Goal: Task Accomplishment & Management: Use online tool/utility

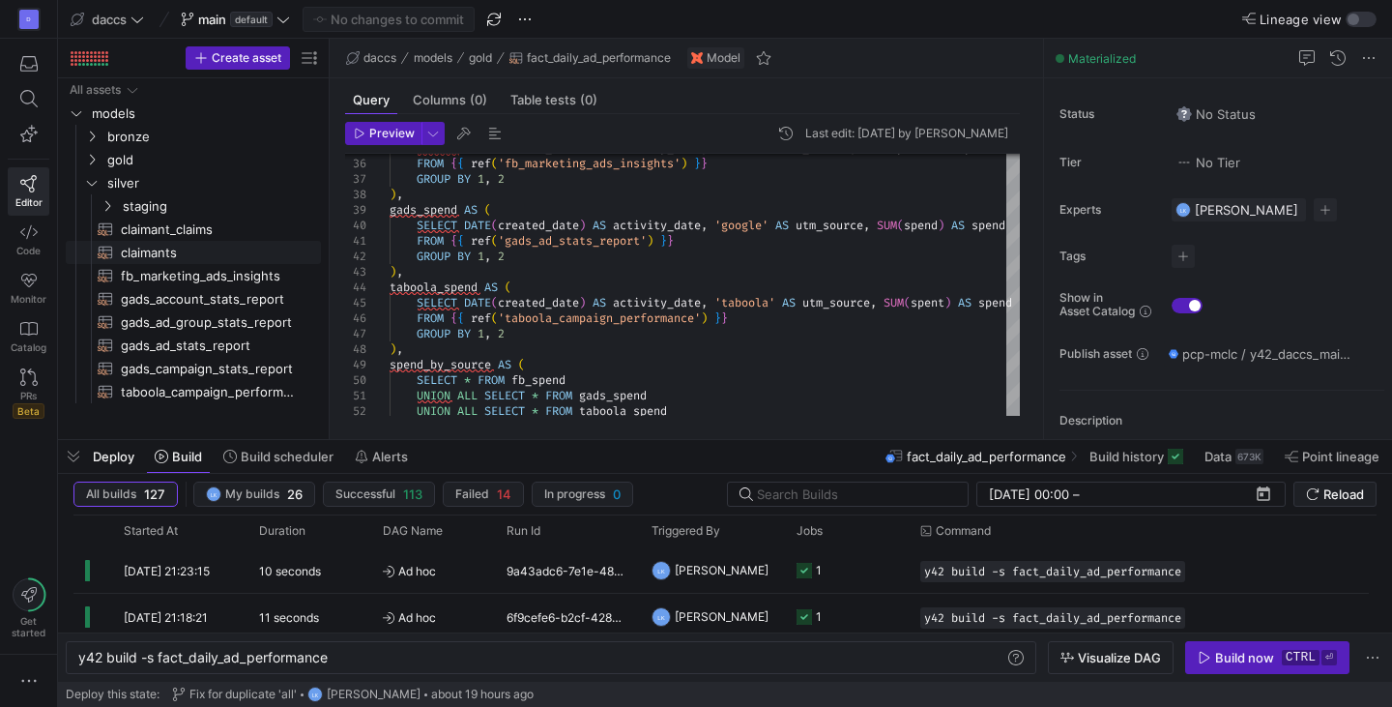
scroll to position [0, 99]
click at [660, 358] on div "GROUP BY 1 , 2 FROM { { ref ( 'taboola_campaign_performance' ) } } SELECT DATE …" at bounding box center [751, 463] width 723 height 1728
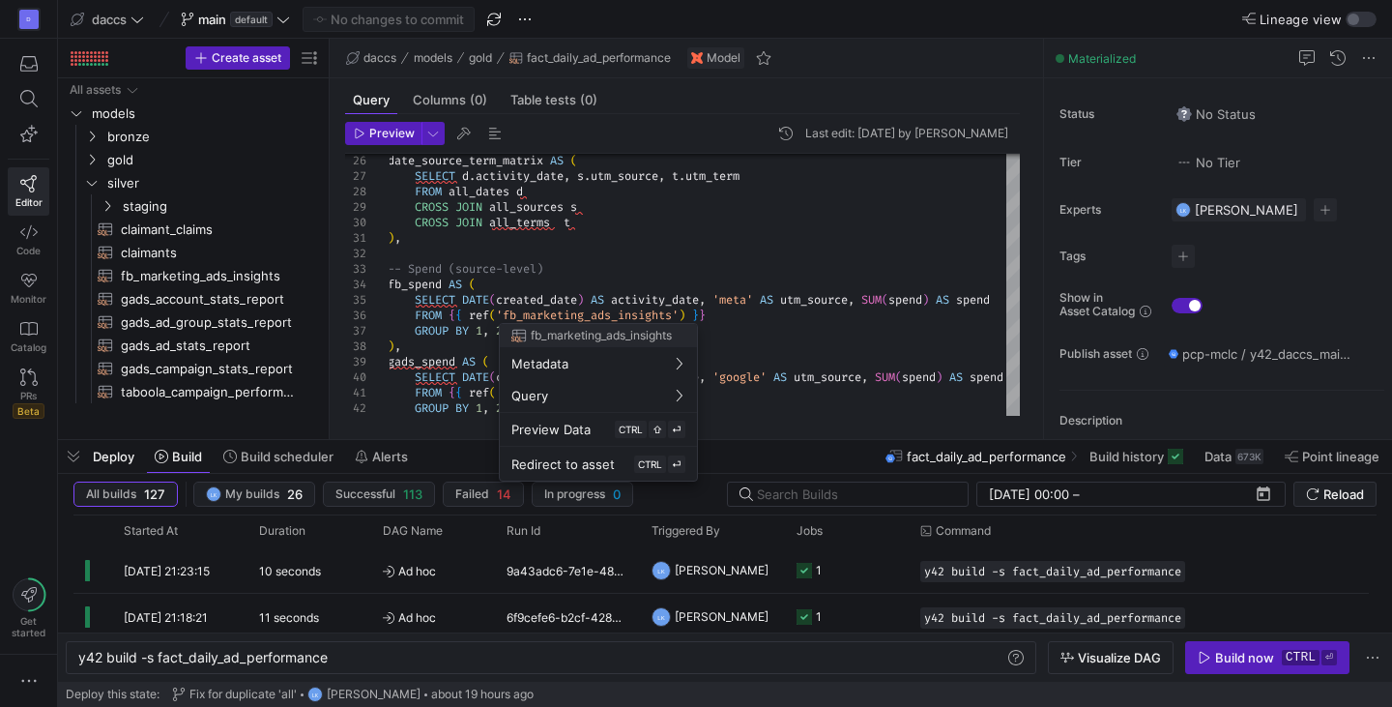
click at [167, 289] on div at bounding box center [696, 353] width 1392 height 707
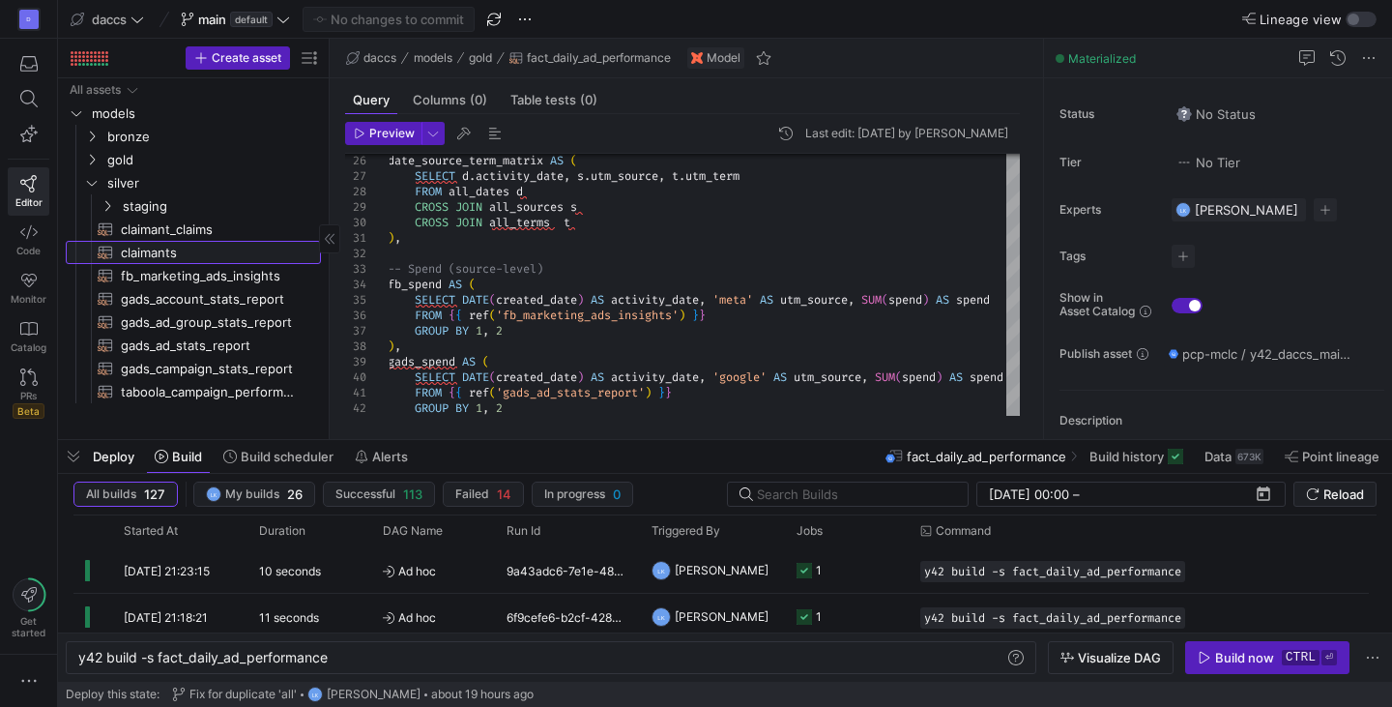
click at [189, 260] on span "claimants​​​​​​​​​​" at bounding box center [210, 253] width 178 height 22
type textarea "SELECT *, LOWER(CASE WHEN utm_source IN ('fb', 'facebook', 'ig', 'instagram', '…"
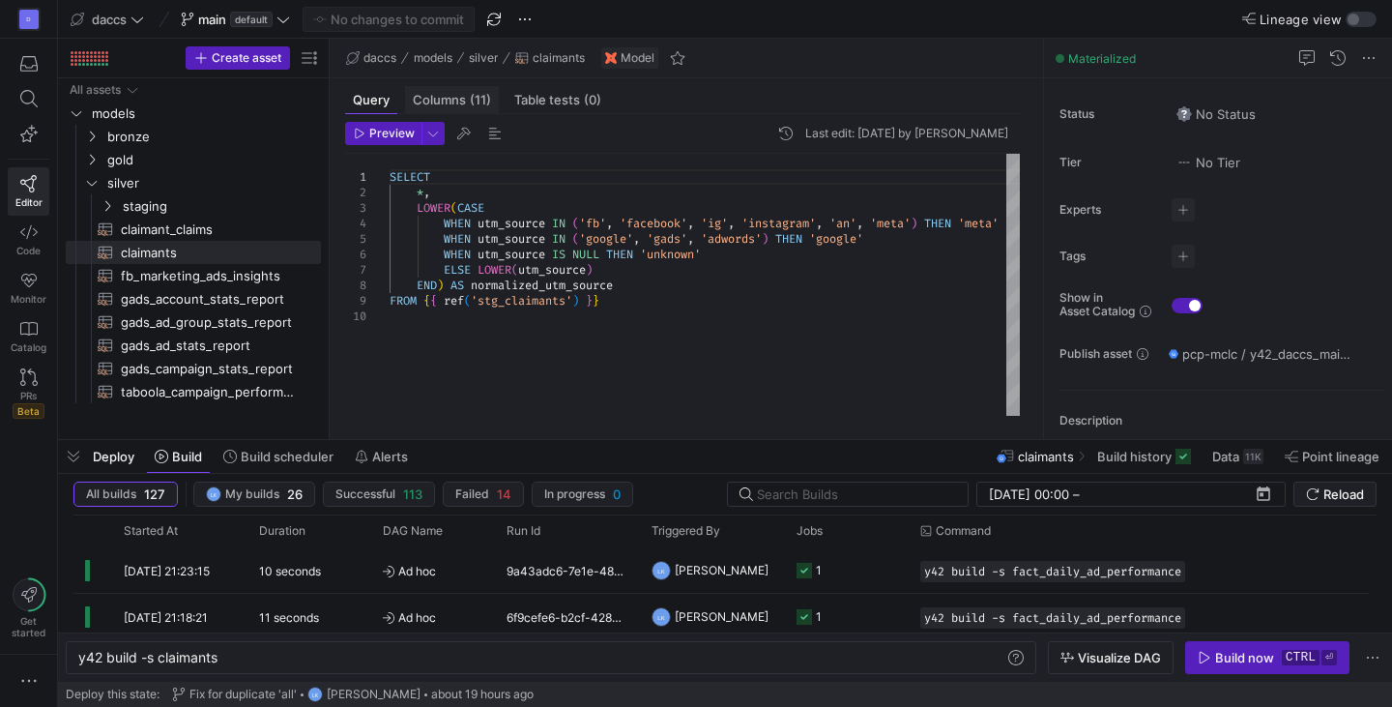
click at [442, 109] on div "Columns (11)" at bounding box center [452, 100] width 94 height 28
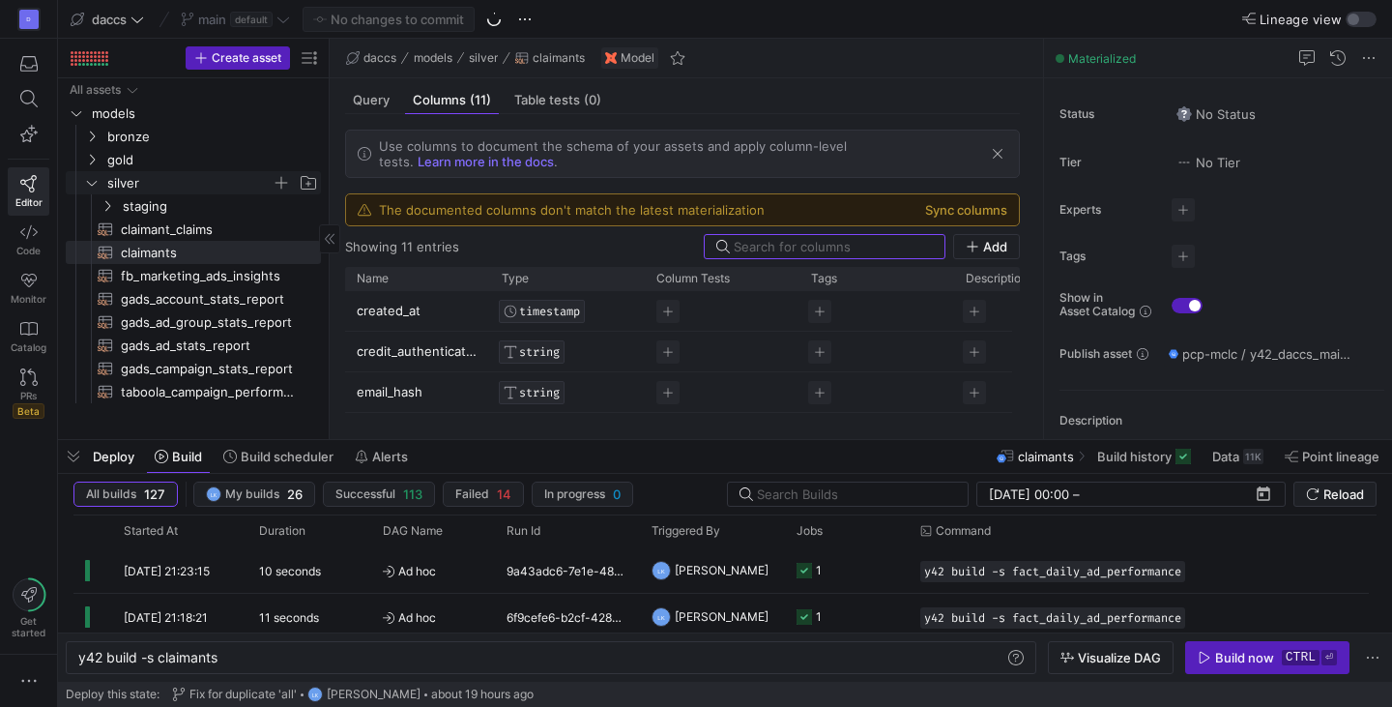
click at [89, 185] on icon "Press SPACE to select this row." at bounding box center [92, 183] width 14 height 12
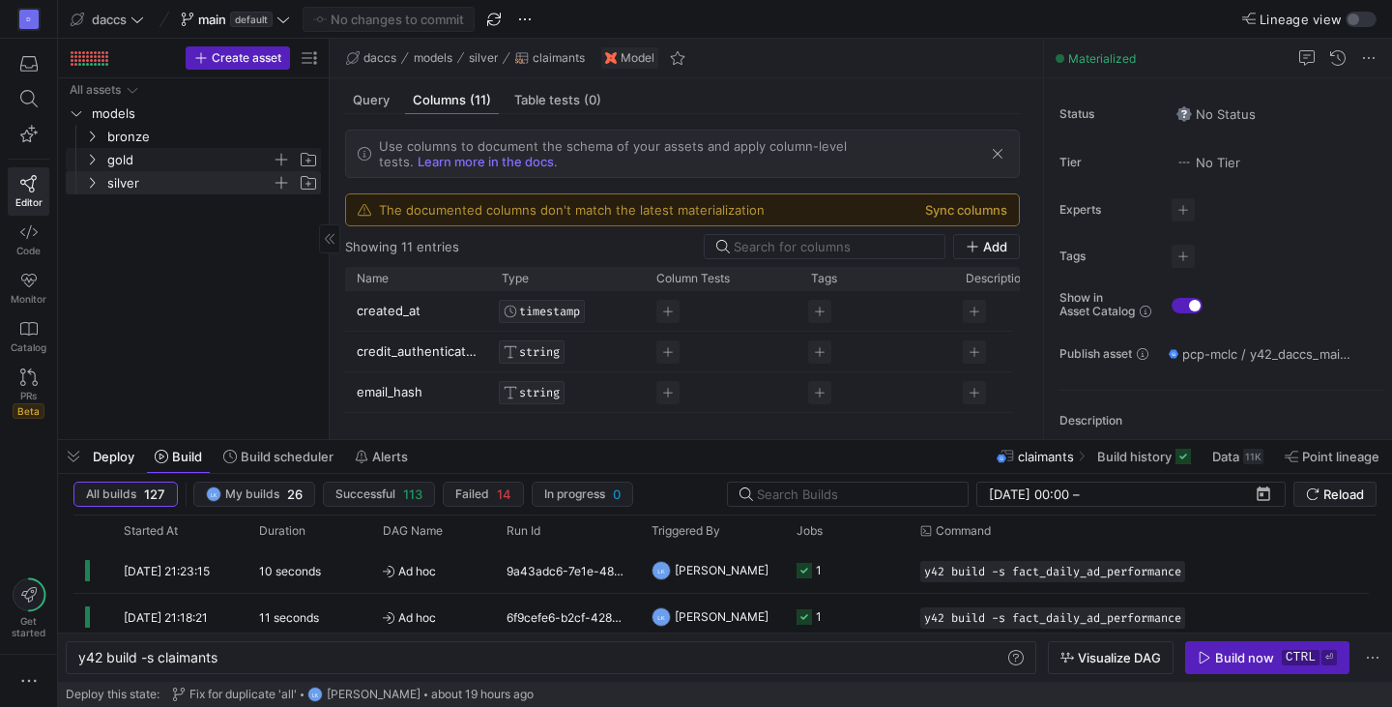
click at [101, 160] on span "gold" at bounding box center [201, 159] width 238 height 21
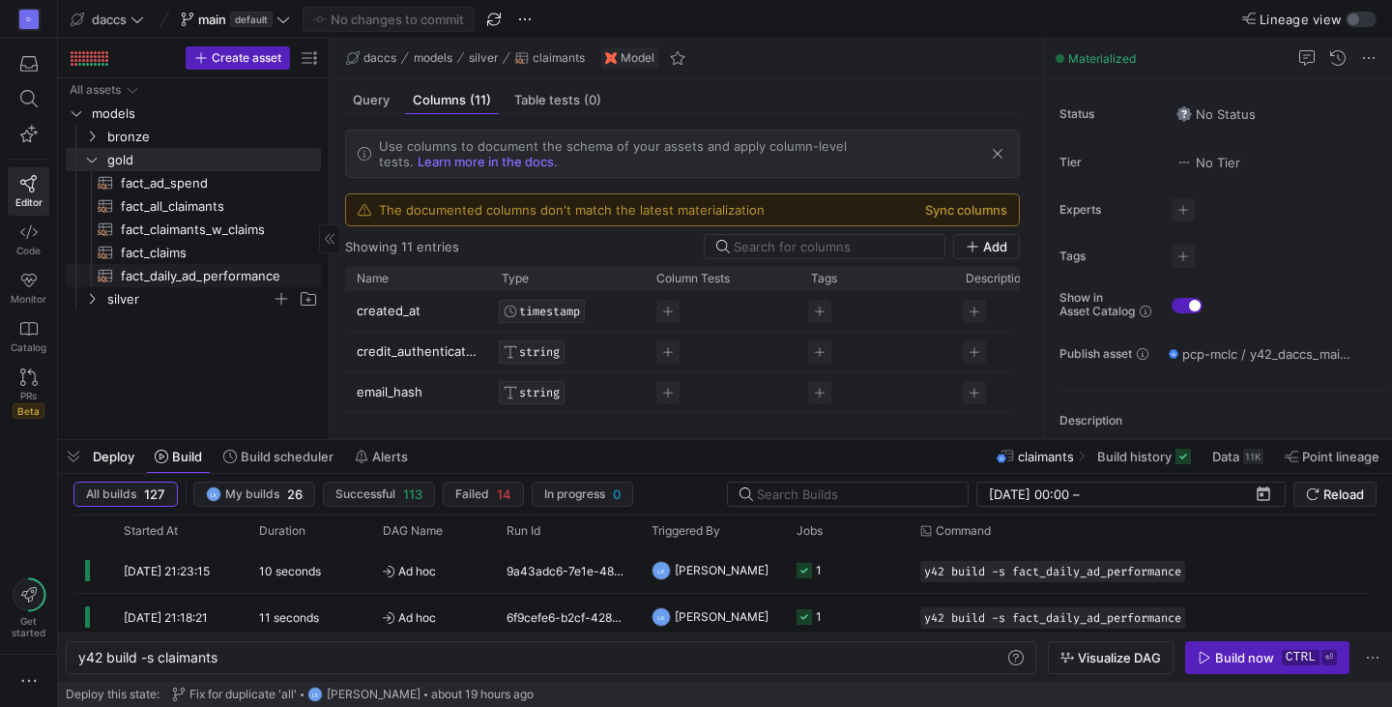
click at [190, 273] on span "fact_daily_ad_performance​​​​​​​​​​" at bounding box center [210, 276] width 178 height 22
type textarea "y42 build -s fact_daily_ad_performance"
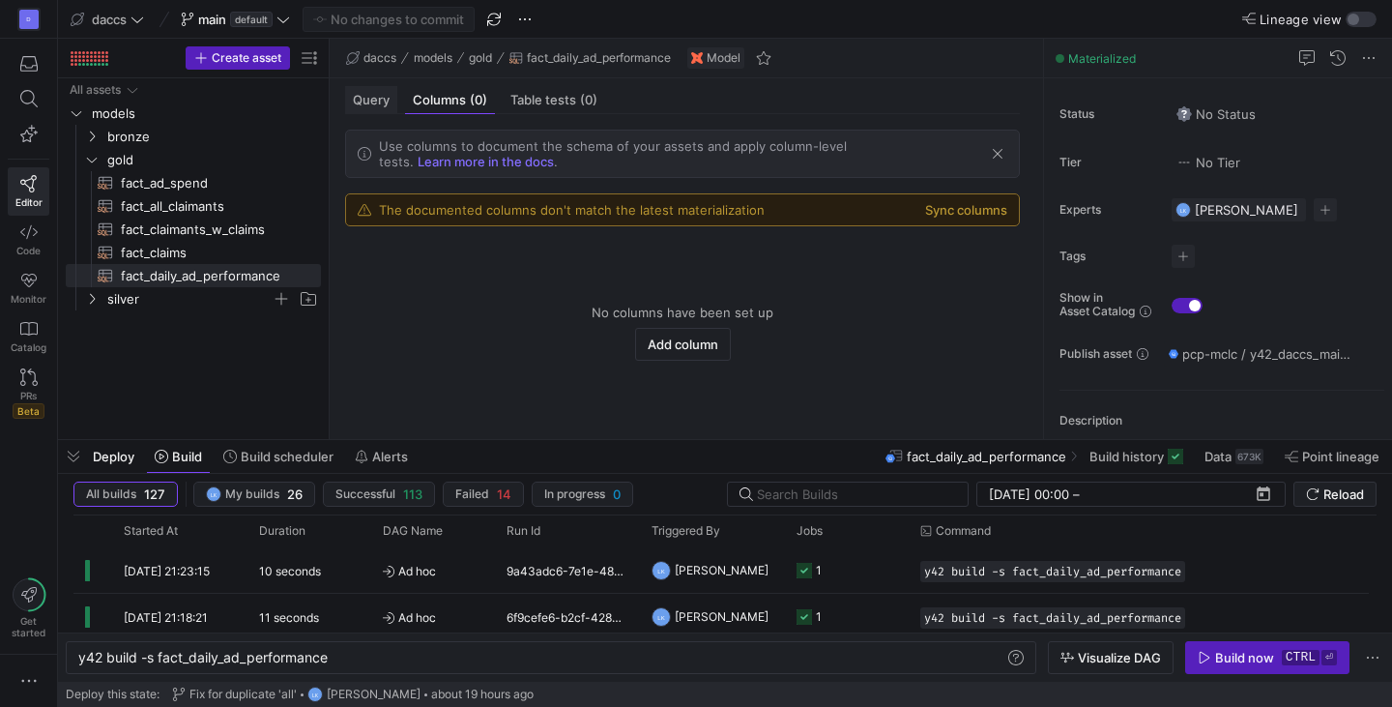
click at [384, 95] on span "Query" at bounding box center [371, 100] width 37 height 13
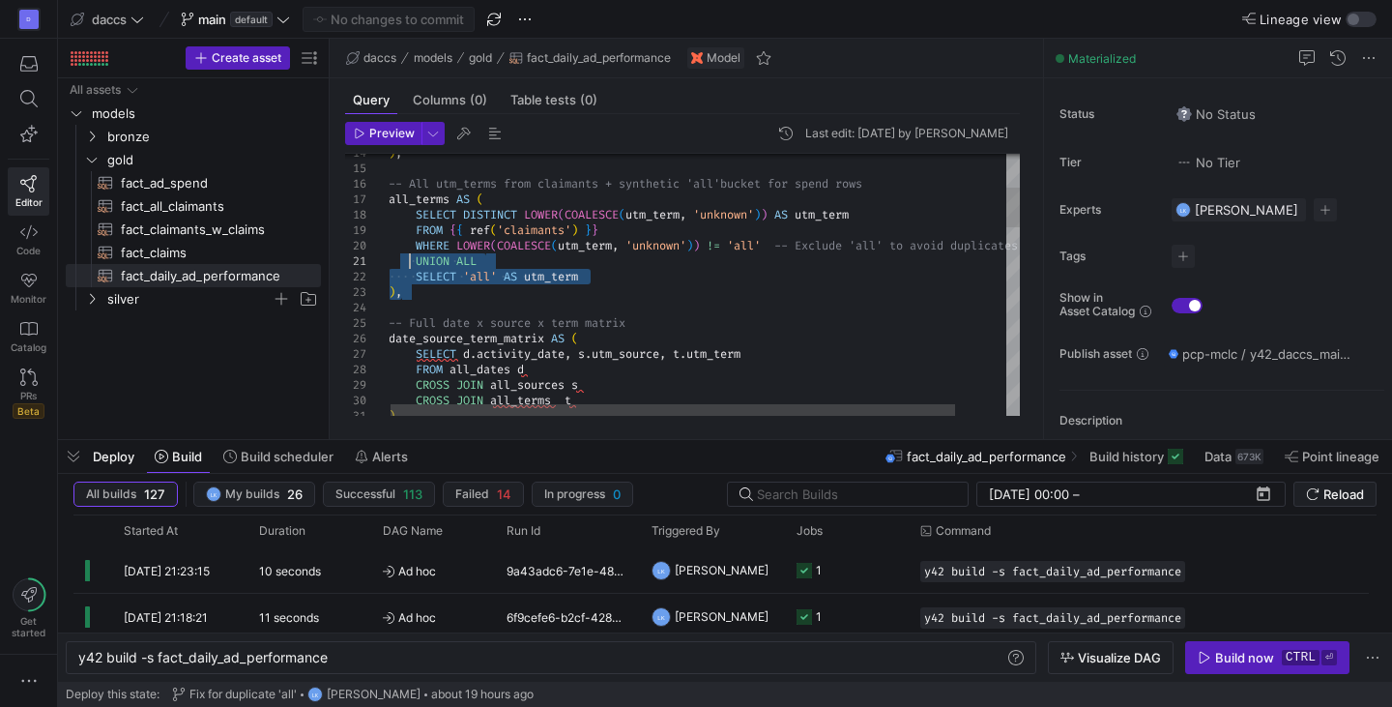
type textarea "all_sources AS ( SELECT DISTINCT LOWER(COALESCE(normalized_utm_source, 'unknown…"
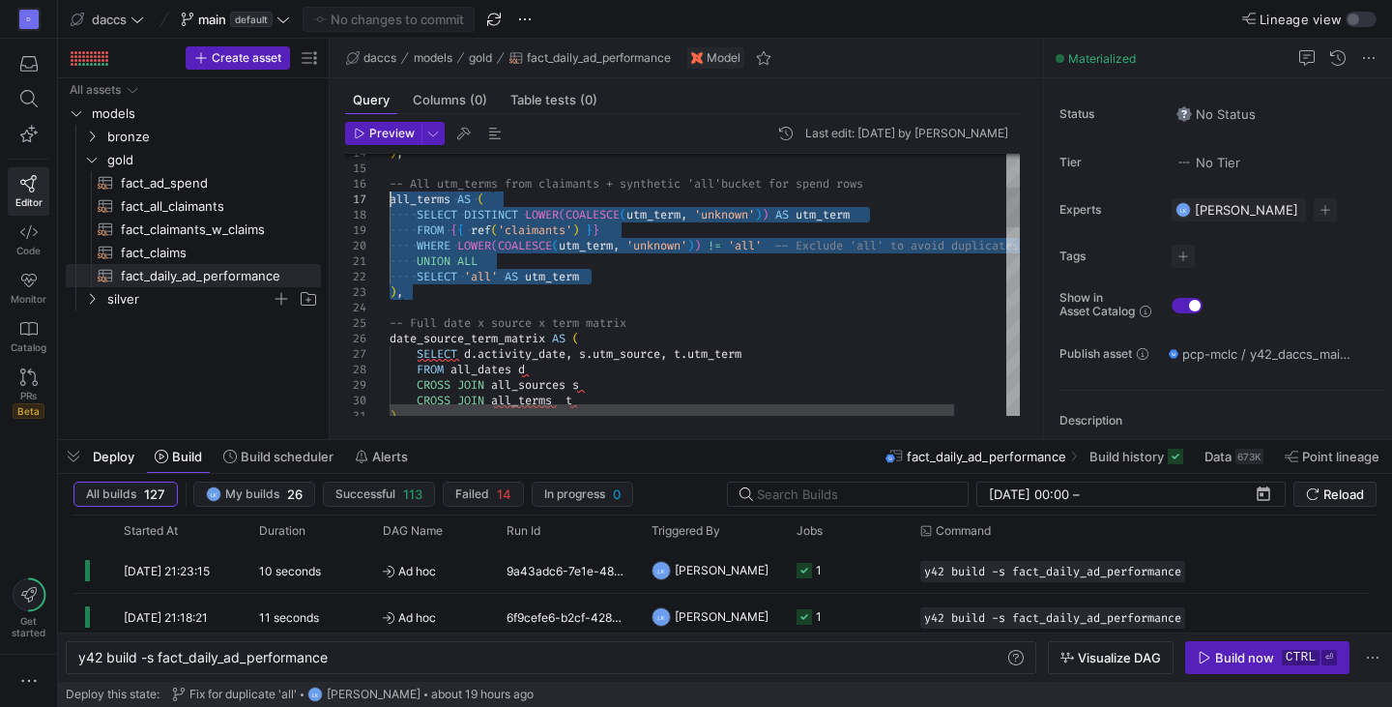
drag, startPoint x: 456, startPoint y: 298, endPoint x: 390, endPoint y: 202, distance: 116.1
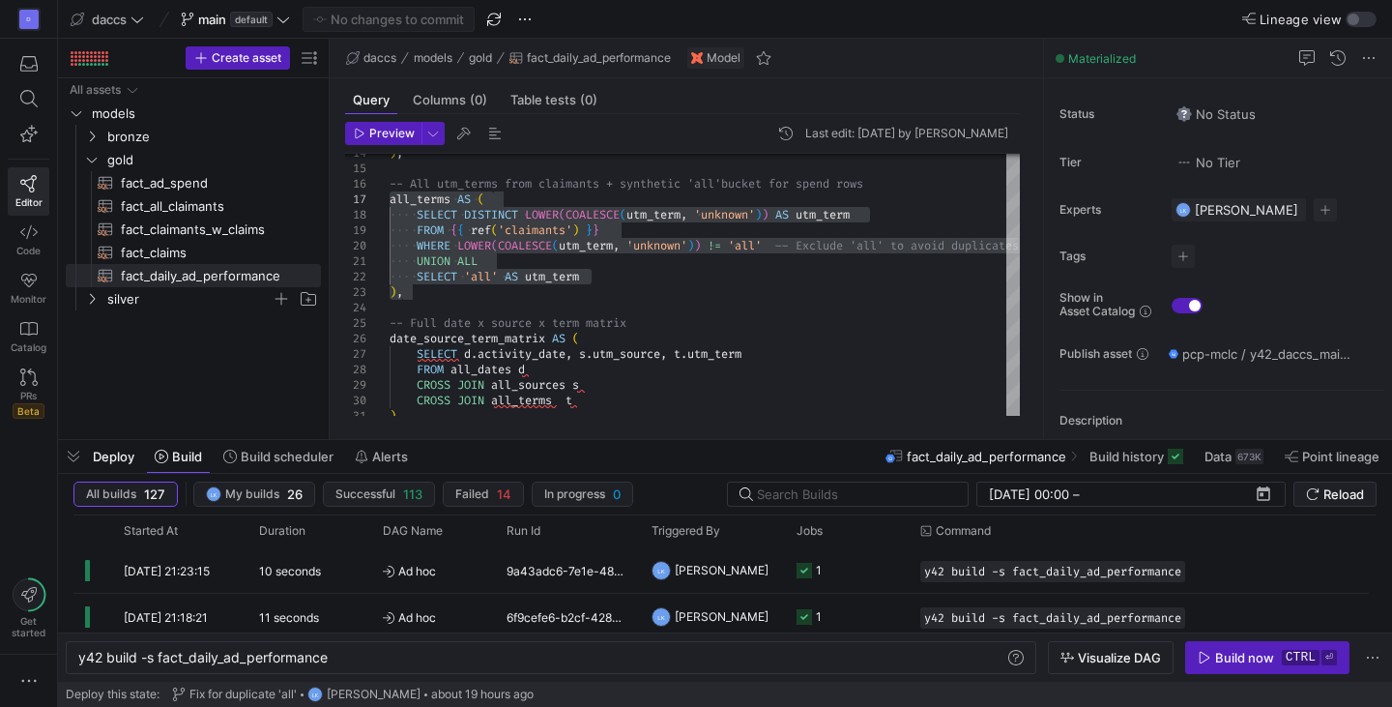
click at [921, 47] on div "daccs models gold fact_daily_ad_performance Model" at bounding box center [686, 59] width 713 height 40
